Goal: Information Seeking & Learning: Learn about a topic

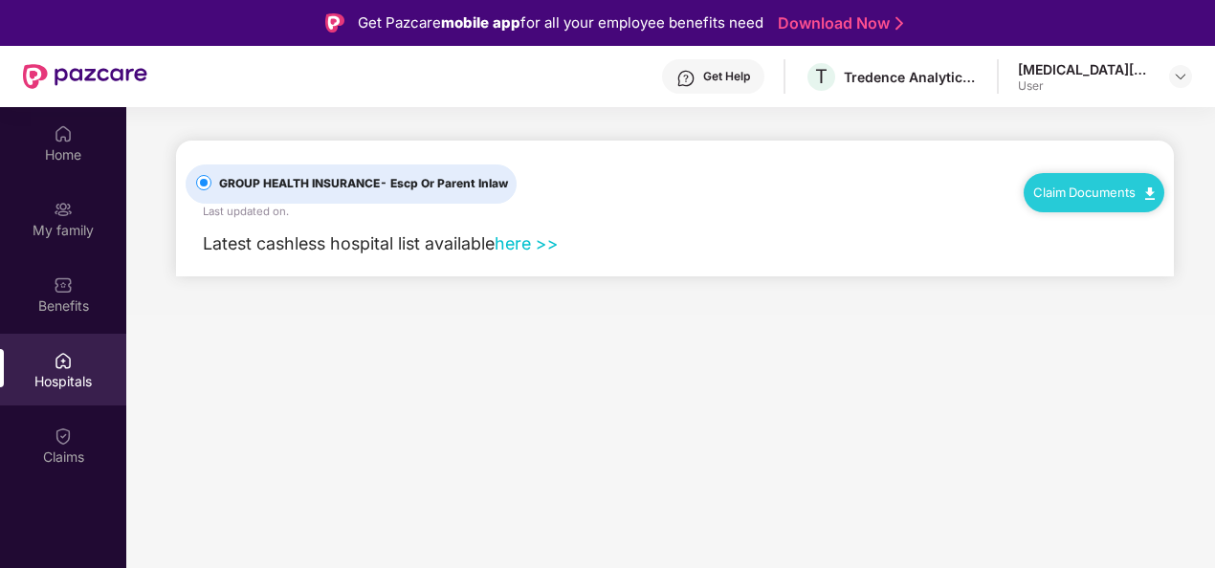
scroll to position [107, 0]
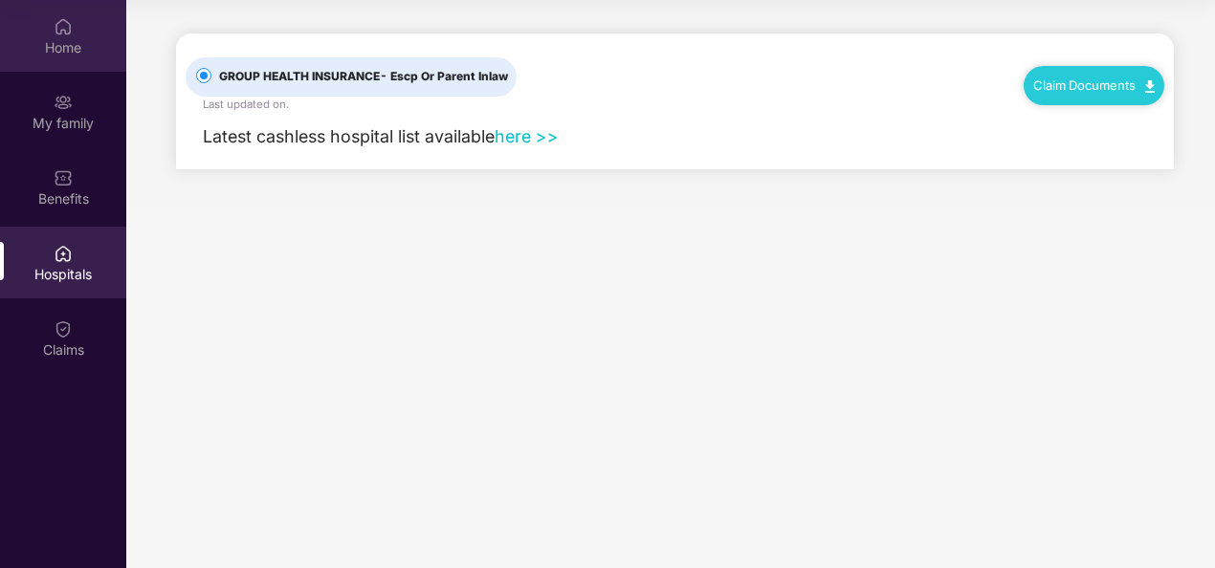
click at [73, 48] on div "Home" at bounding box center [63, 47] width 126 height 19
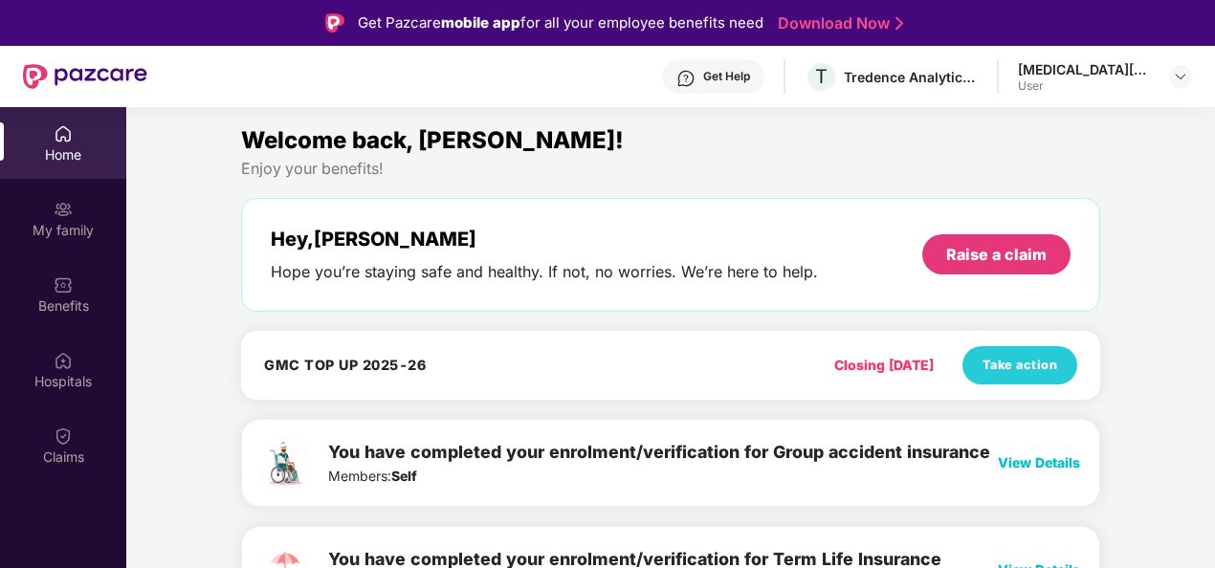
click at [740, 65] on div "Get Help" at bounding box center [713, 76] width 102 height 34
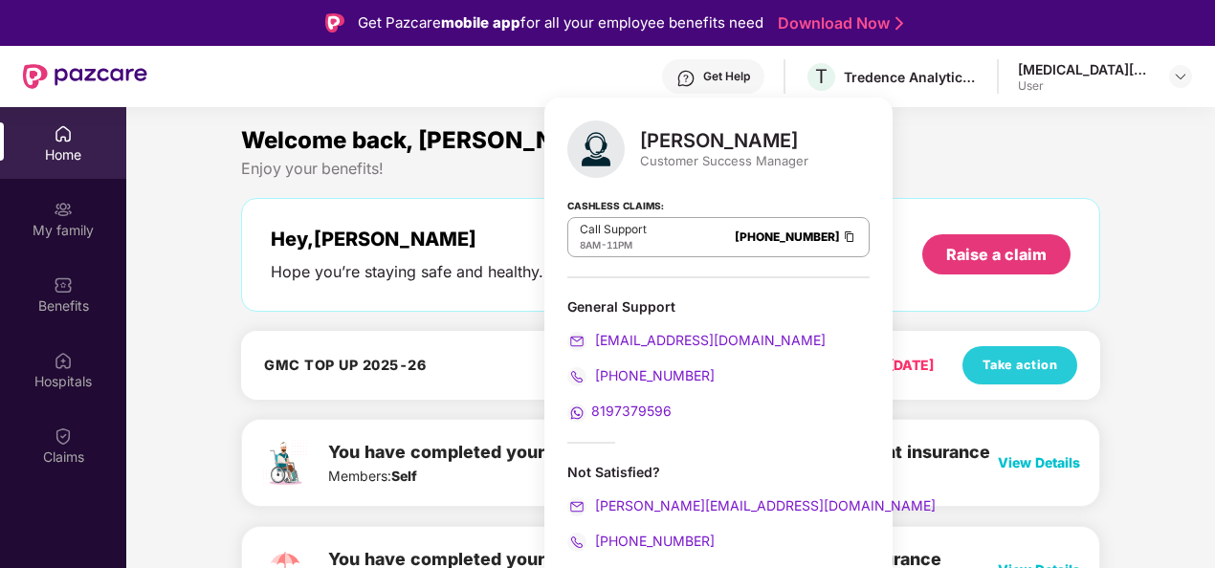
click at [460, 186] on div "Welcome back, [PERSON_NAME]! Enjoy your benefits! Hey, [MEDICAL_DATA][PERSON_NA…" at bounding box center [671, 378] width 875 height 511
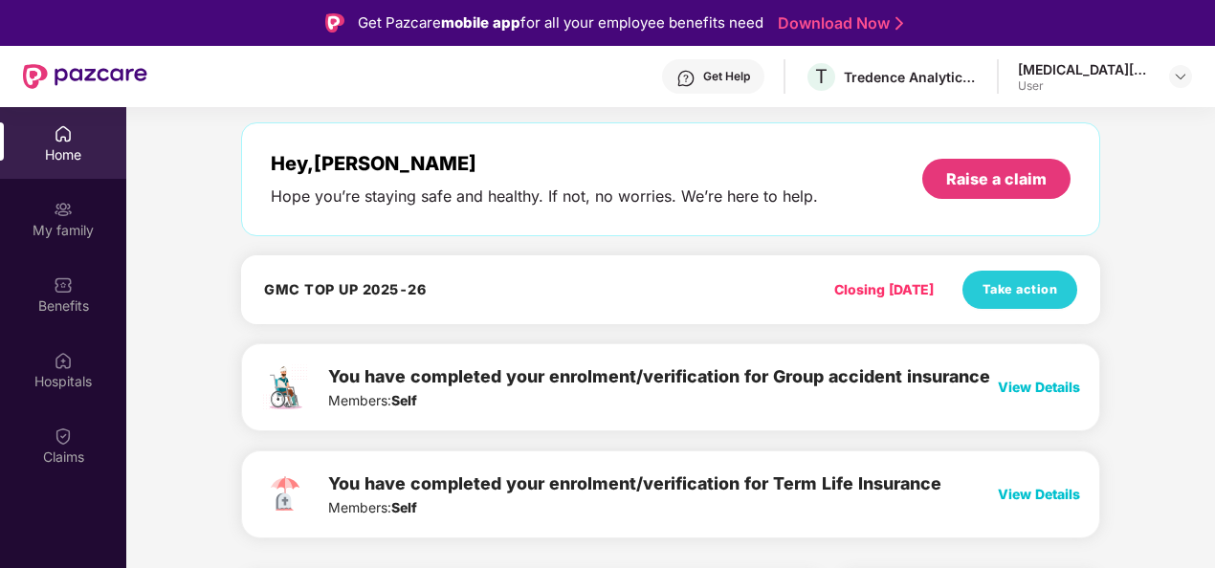
scroll to position [77, 0]
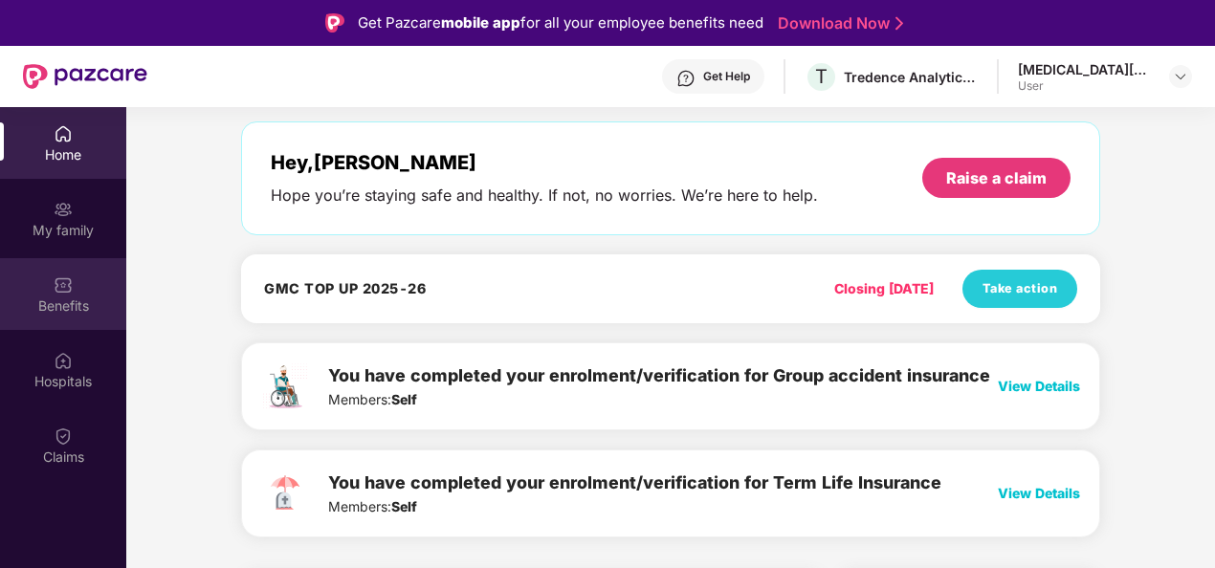
click at [75, 287] on div "Benefits" at bounding box center [63, 294] width 126 height 72
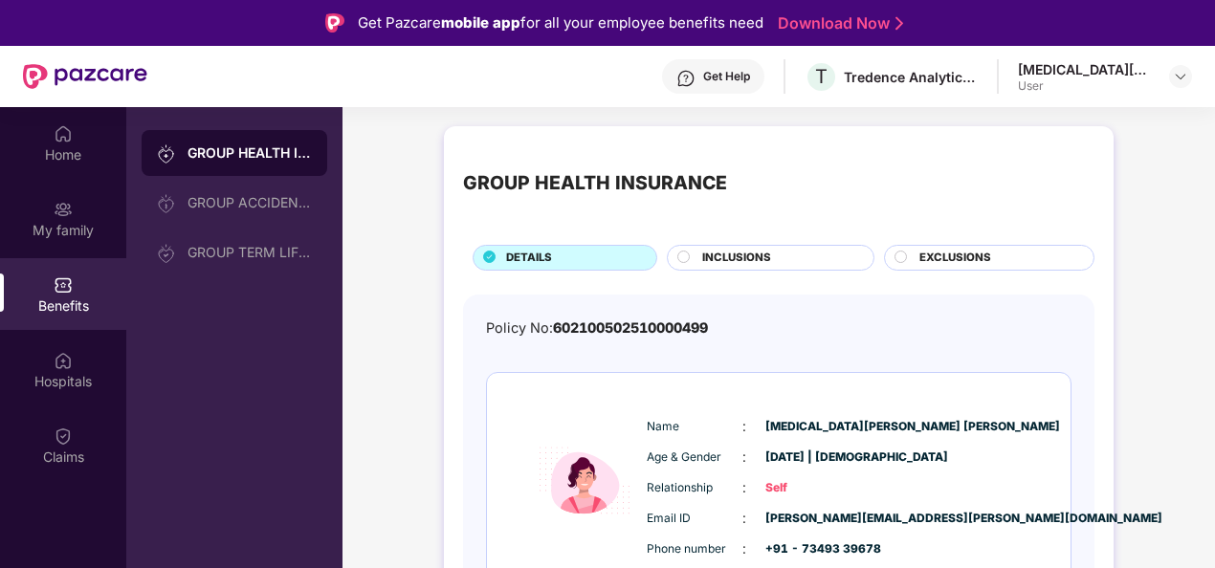
click at [724, 255] on span "INCLUSIONS" at bounding box center [736, 258] width 69 height 17
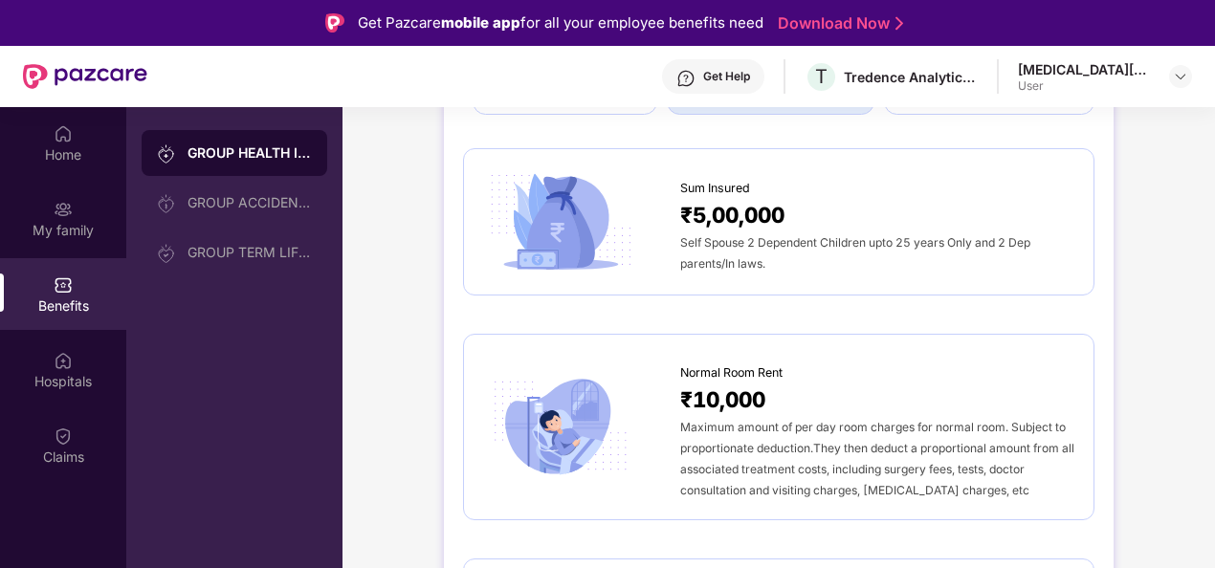
scroll to position [157, 0]
click at [816, 239] on span "Self Spouse 2 Dependent Children upto 25 years Only and 2 Dep parents/In laws." at bounding box center [855, 251] width 350 height 35
click at [558, 189] on img at bounding box center [560, 221] width 155 height 108
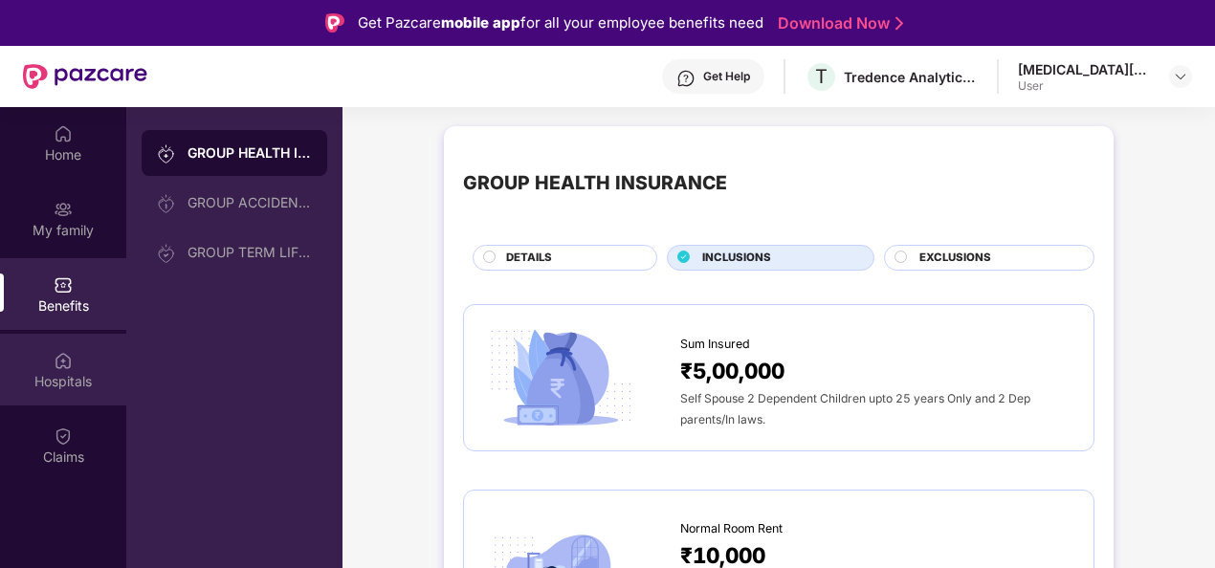
click at [59, 354] on img at bounding box center [63, 360] width 19 height 19
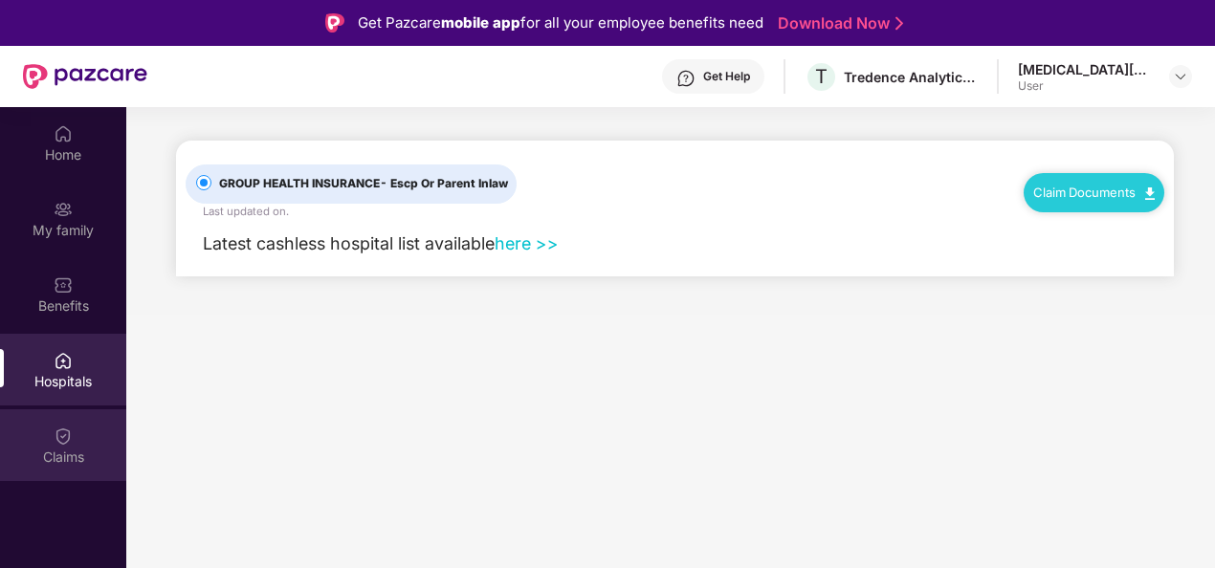
click at [63, 440] on img at bounding box center [63, 436] width 19 height 19
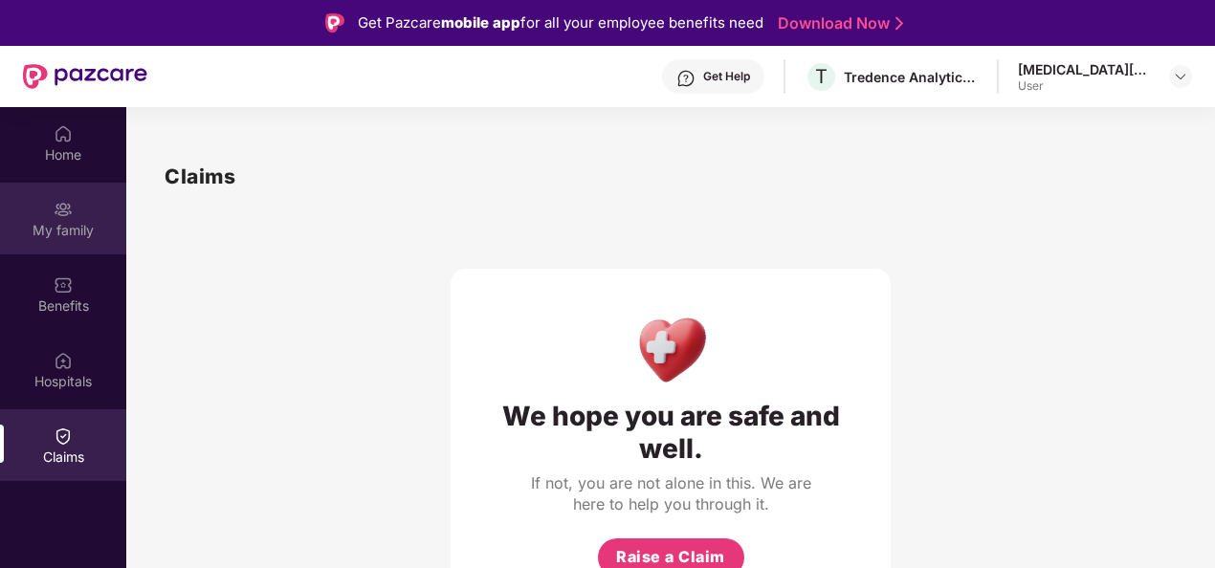
click at [27, 202] on div "My family" at bounding box center [63, 219] width 126 height 72
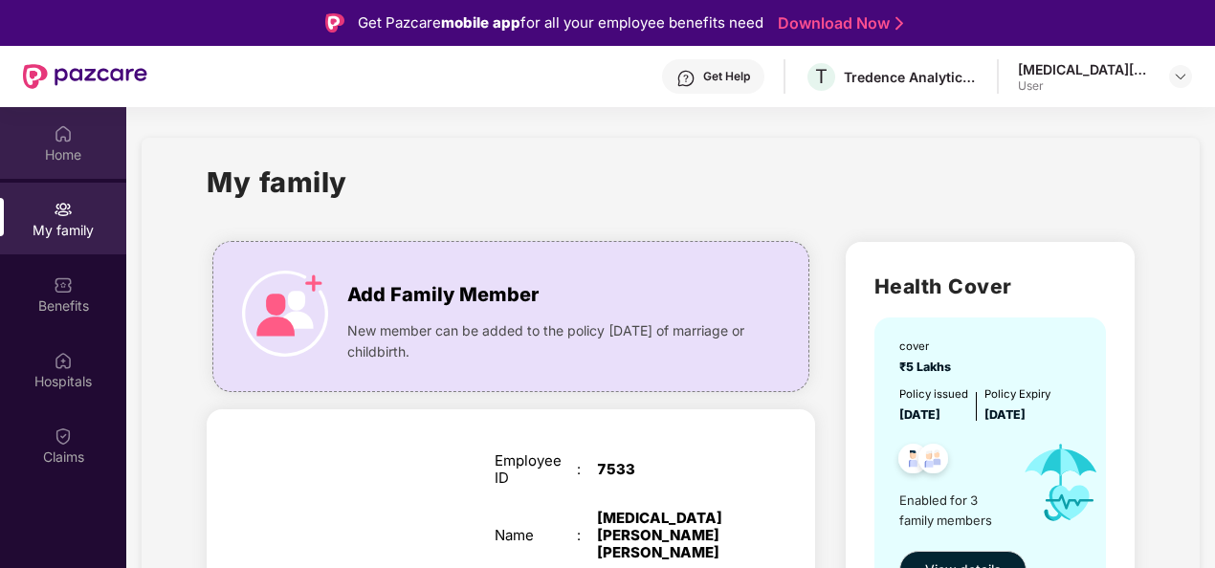
click at [103, 160] on div "Home" at bounding box center [63, 154] width 126 height 19
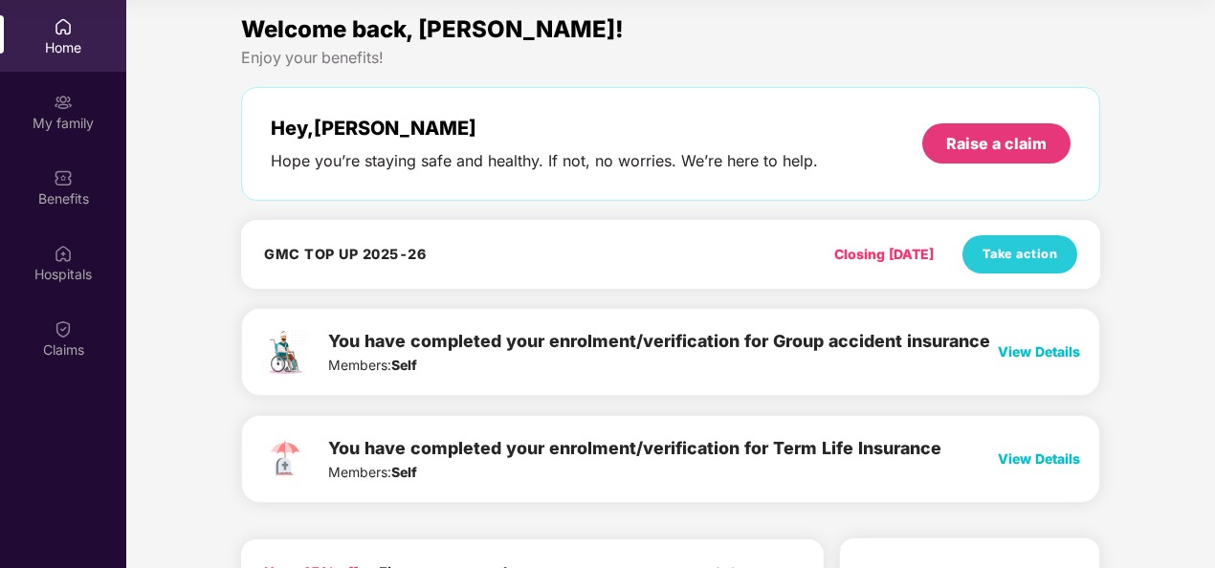
scroll to position [3, 0]
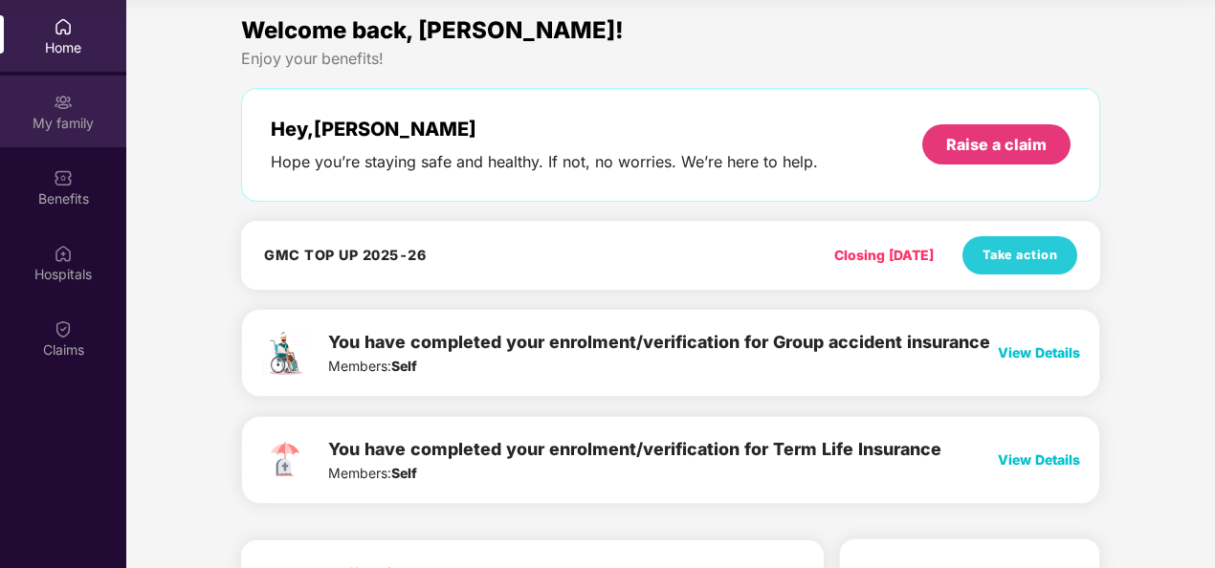
click at [65, 135] on div "My family" at bounding box center [63, 112] width 126 height 72
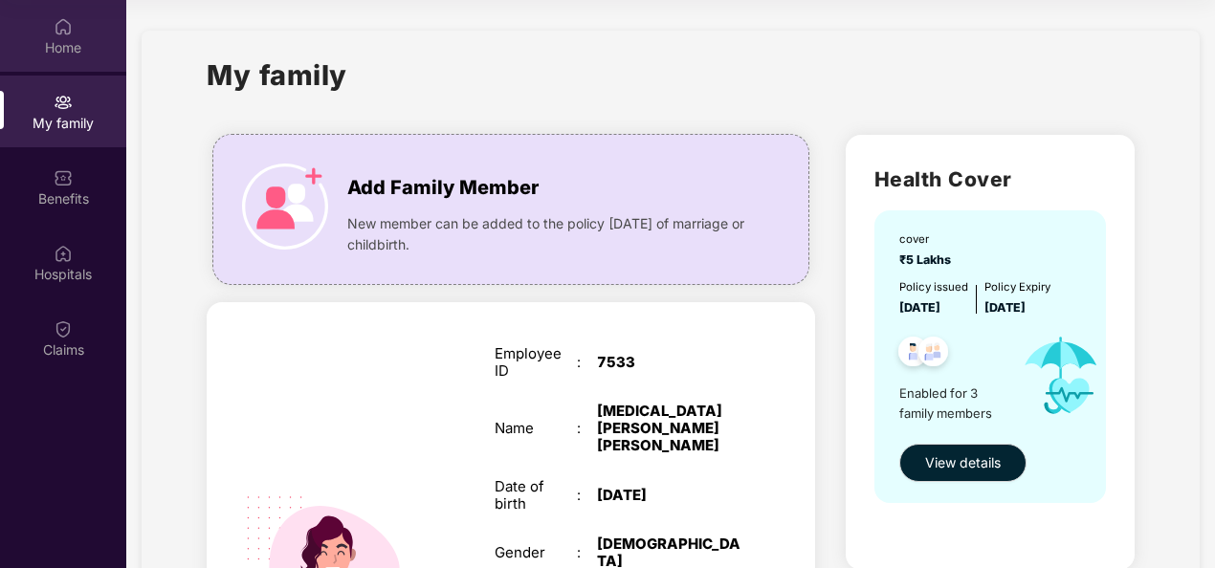
click at [78, 52] on div "Home" at bounding box center [63, 47] width 126 height 19
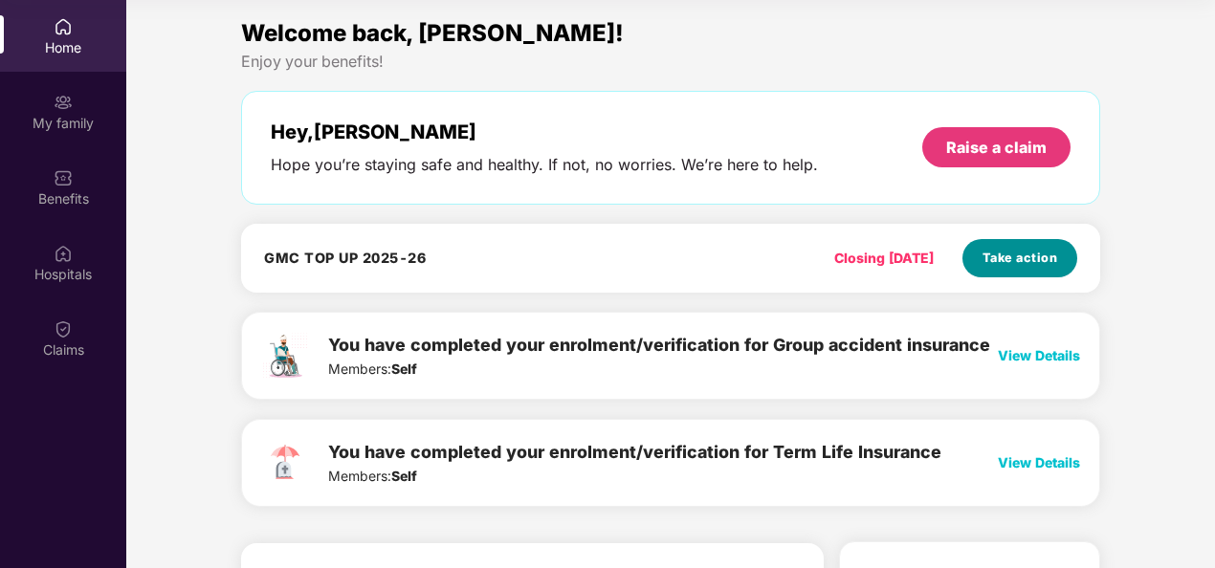
click at [1022, 247] on button "Take action" at bounding box center [1020, 258] width 115 height 38
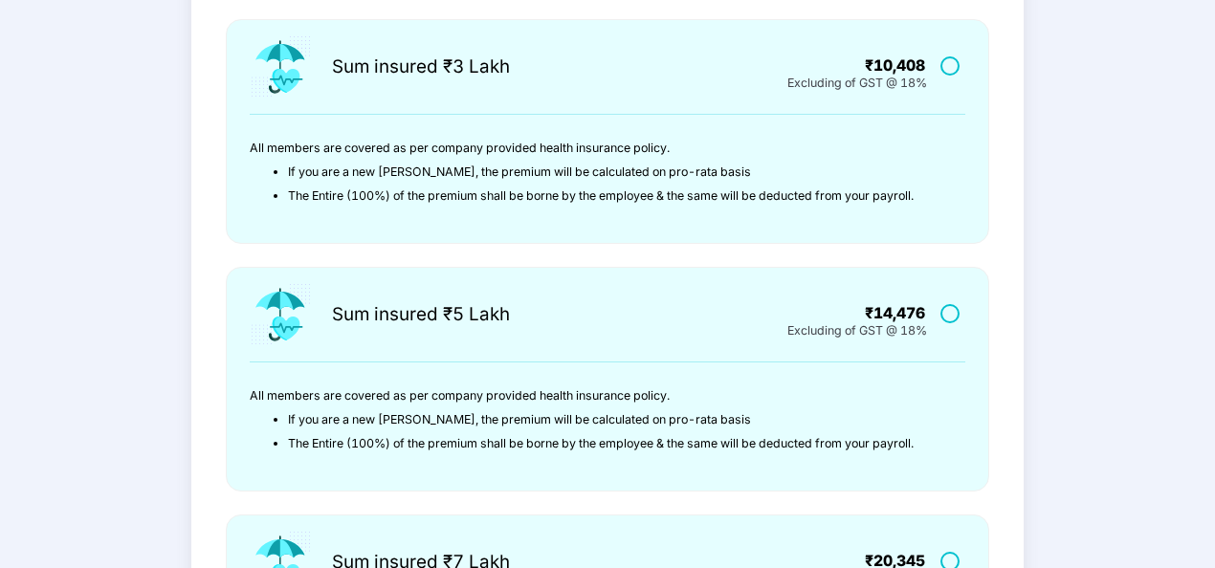
scroll to position [217, 0]
